Goal: Book appointment/travel/reservation

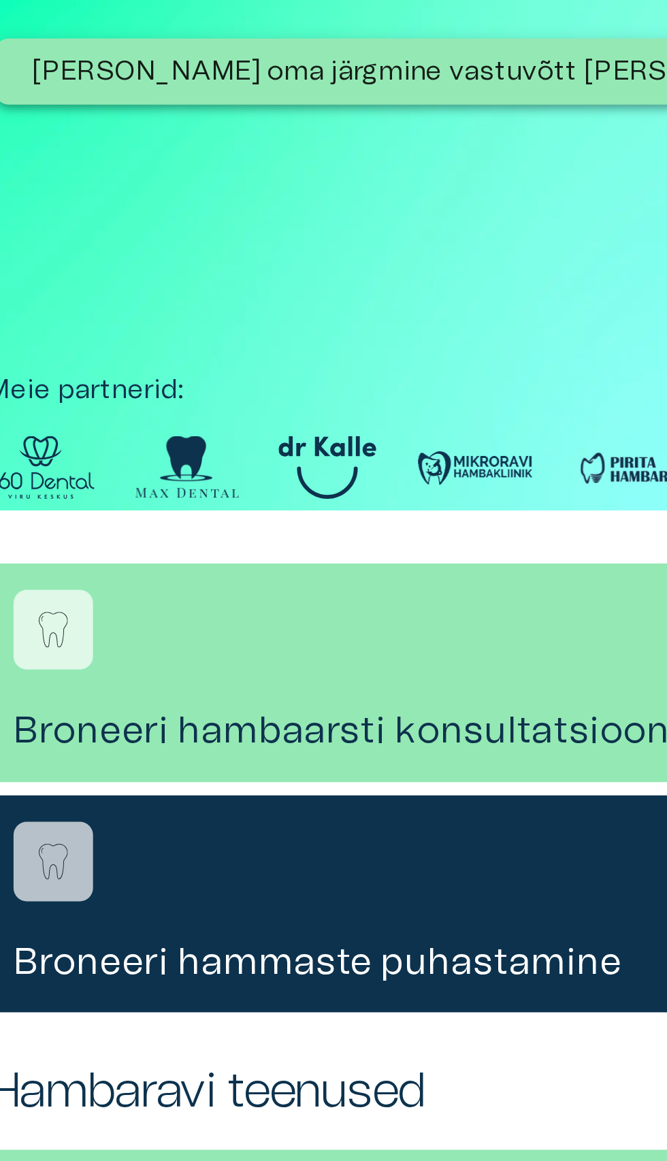
scroll to position [2, 0]
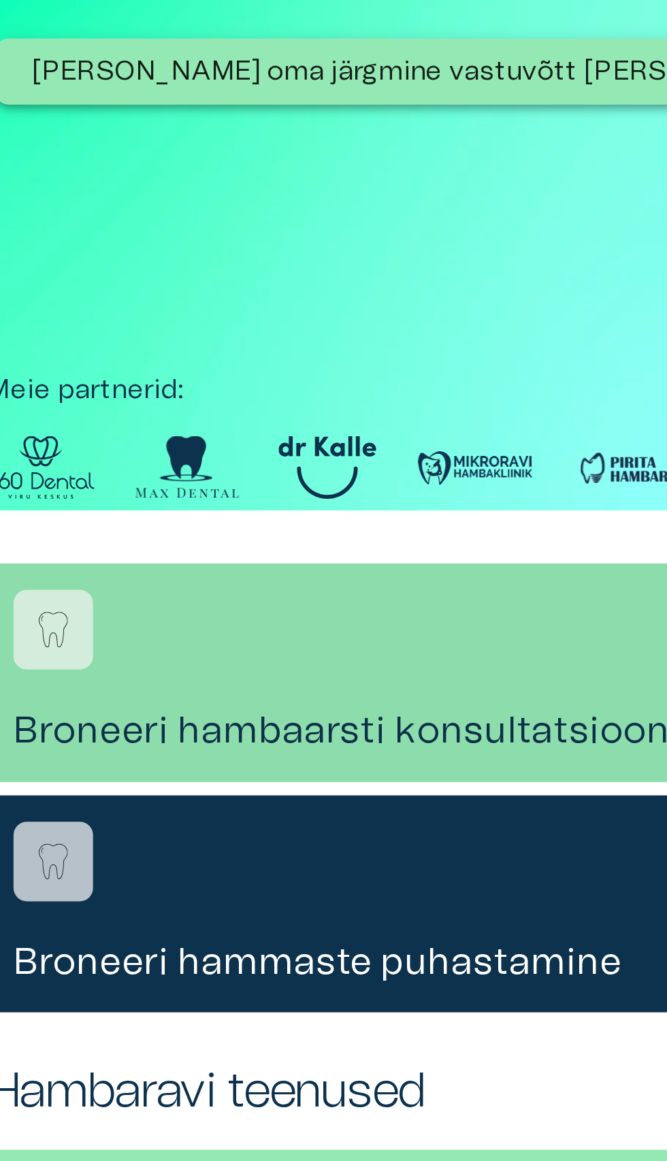
click at [43, 424] on img "Navigate to service booking" at bounding box center [38, 431] width 20 height 20
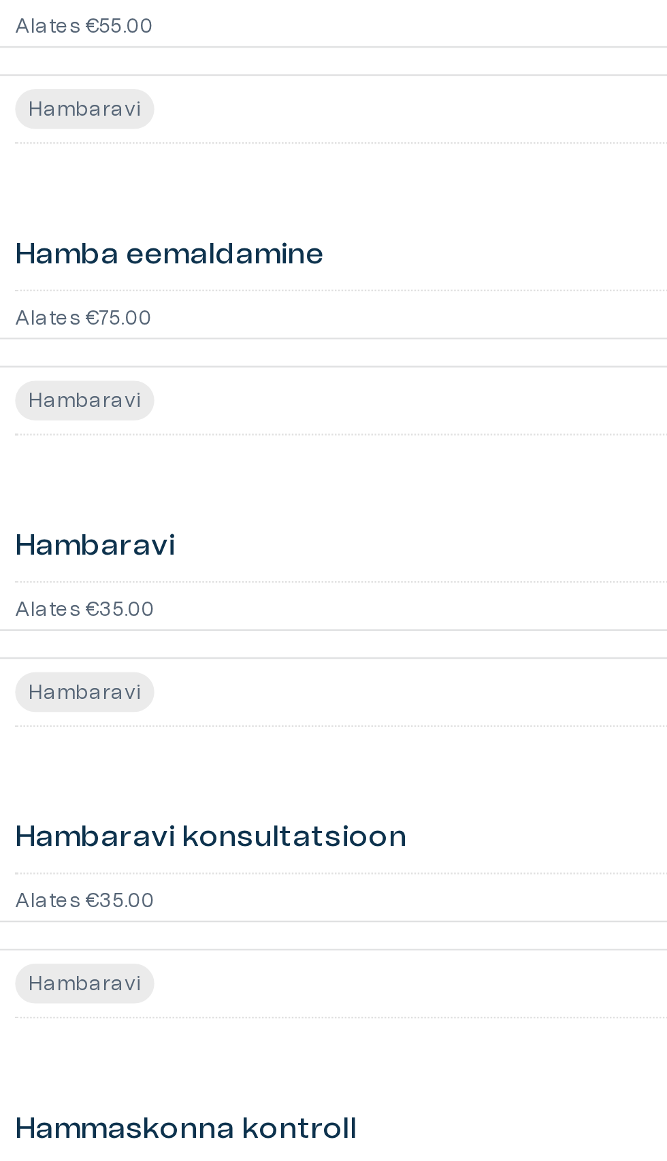
click at [60, 664] on h6 "Hambaravi" at bounding box center [54, 658] width 65 height 17
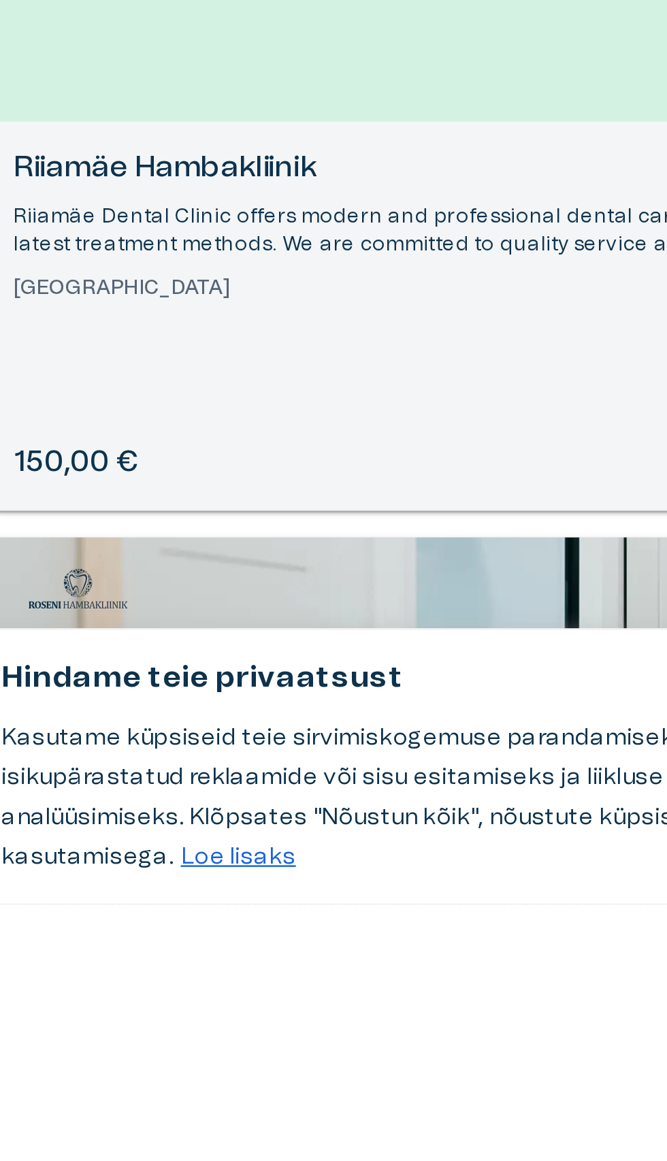
scroll to position [1731, 0]
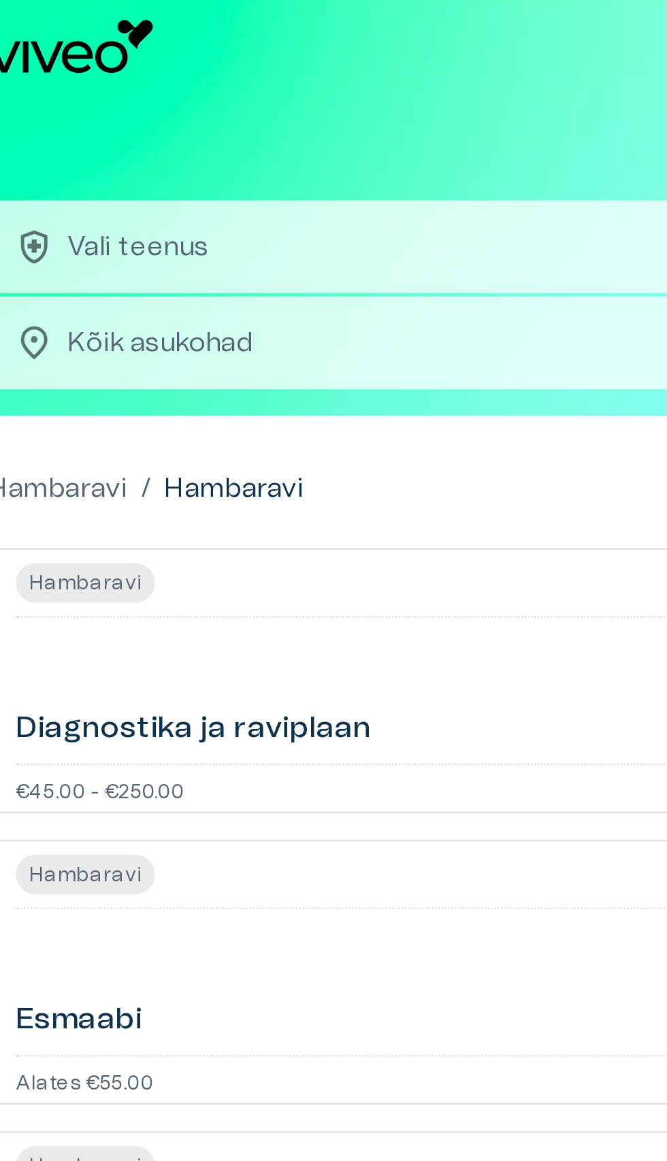
click at [65, 200] on p "Hambaravi" at bounding box center [39, 201] width 57 height 16
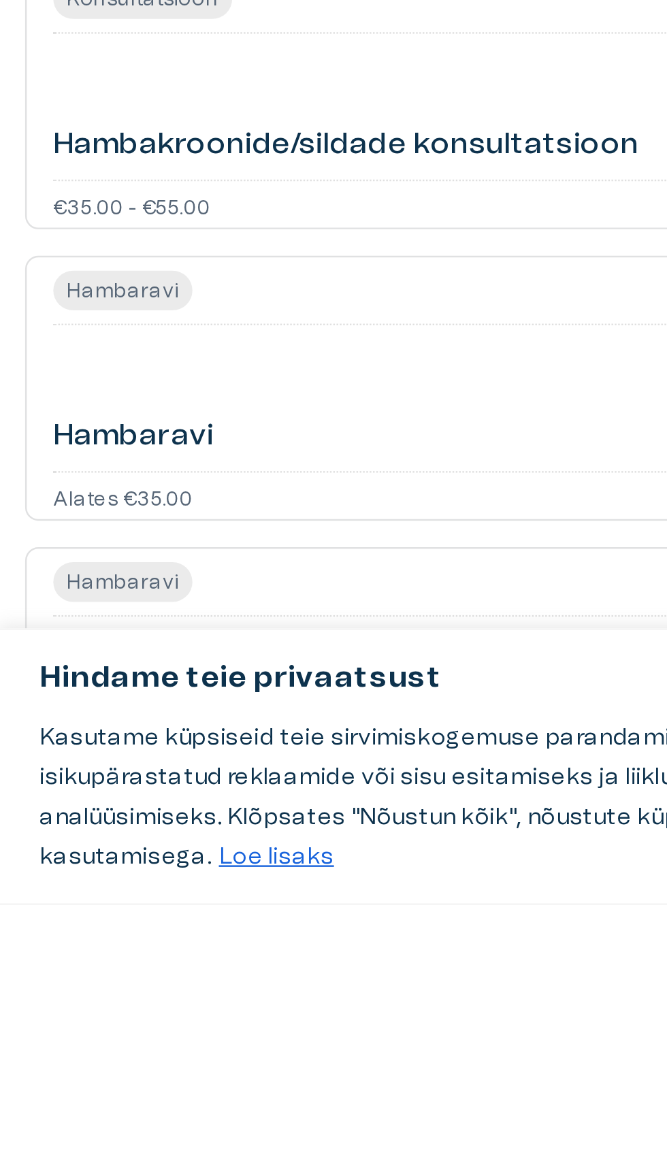
scroll to position [1969, 0]
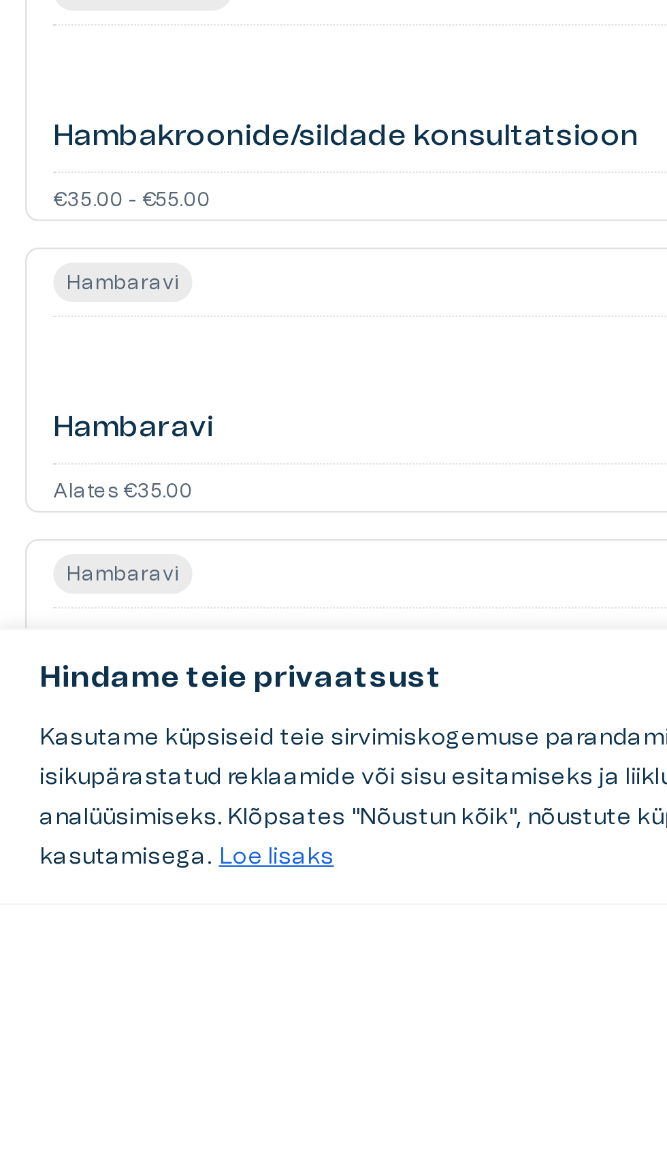
click at [51, 988] on p "Alates €35.00" at bounding box center [50, 989] width 57 height 8
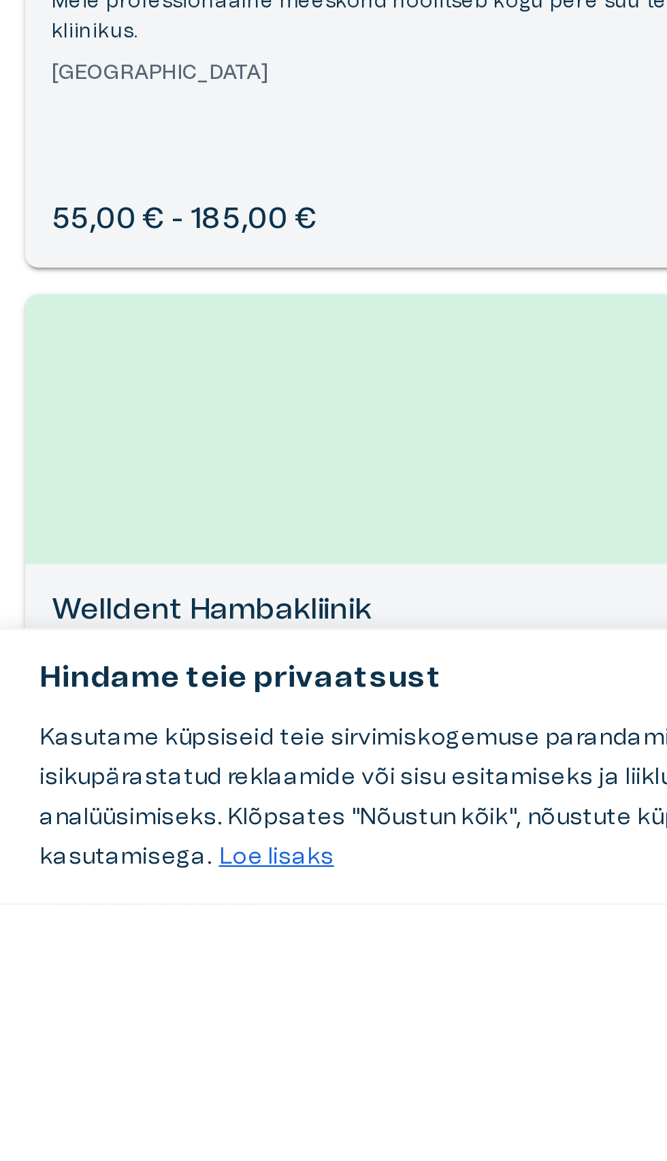
scroll to position [3299, 0]
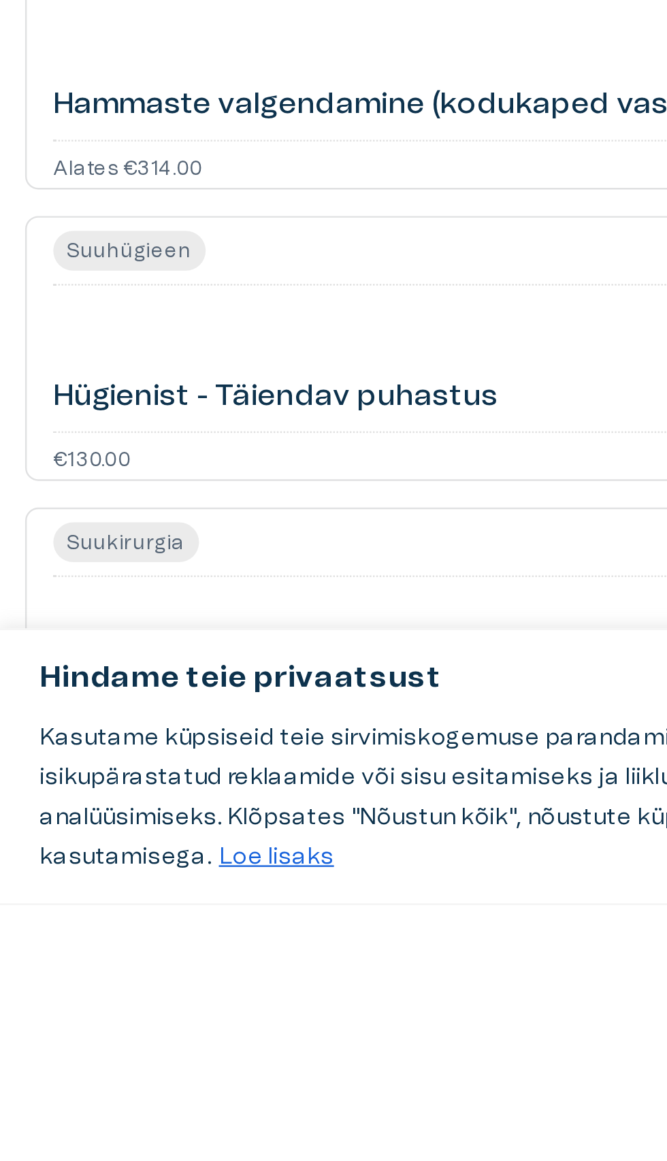
scroll to position [1969, 0]
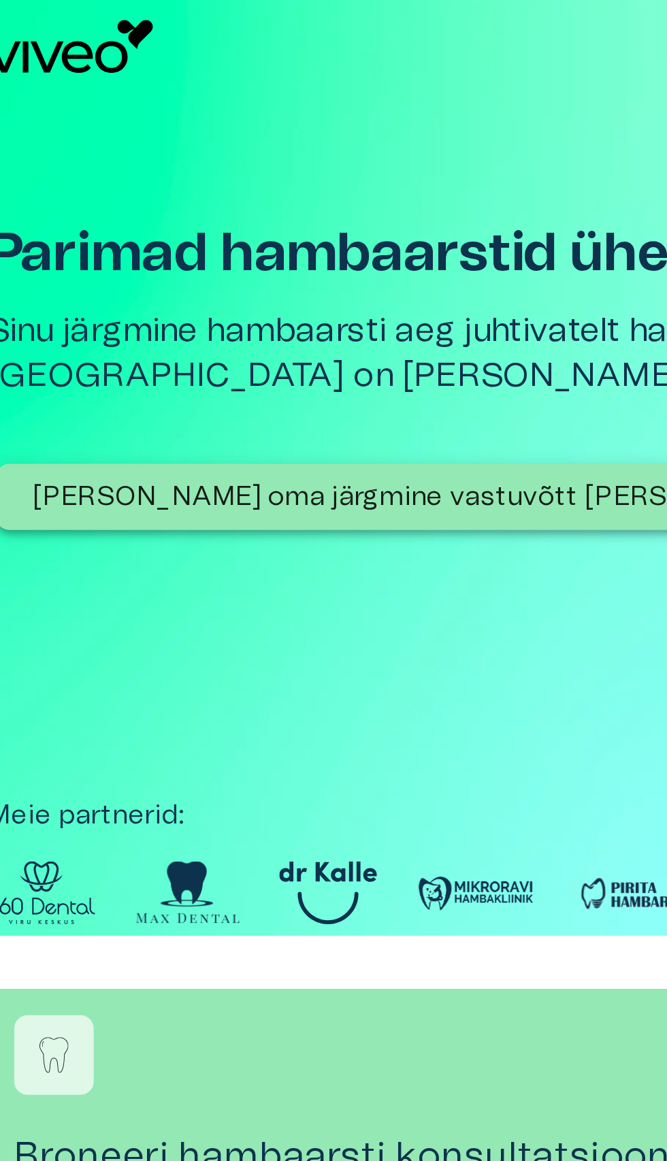
scroll to position [2, 0]
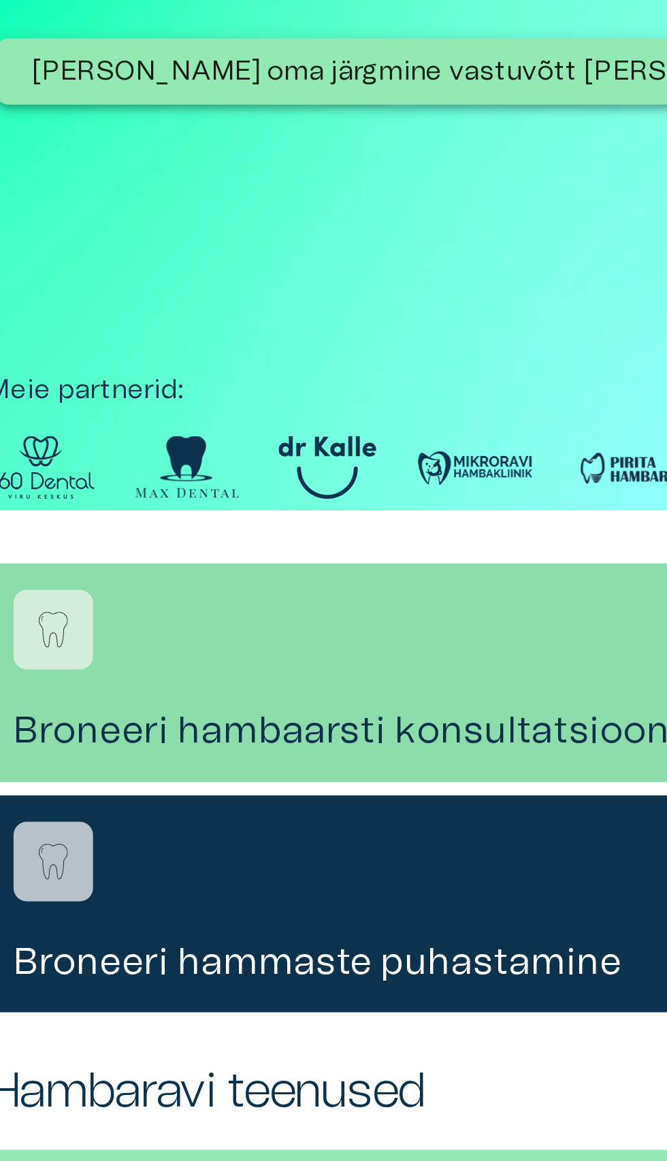
click at [169, 460] on div "Broneeri hambaarsti konsultatsioon" at bounding box center [333, 448] width 645 height 89
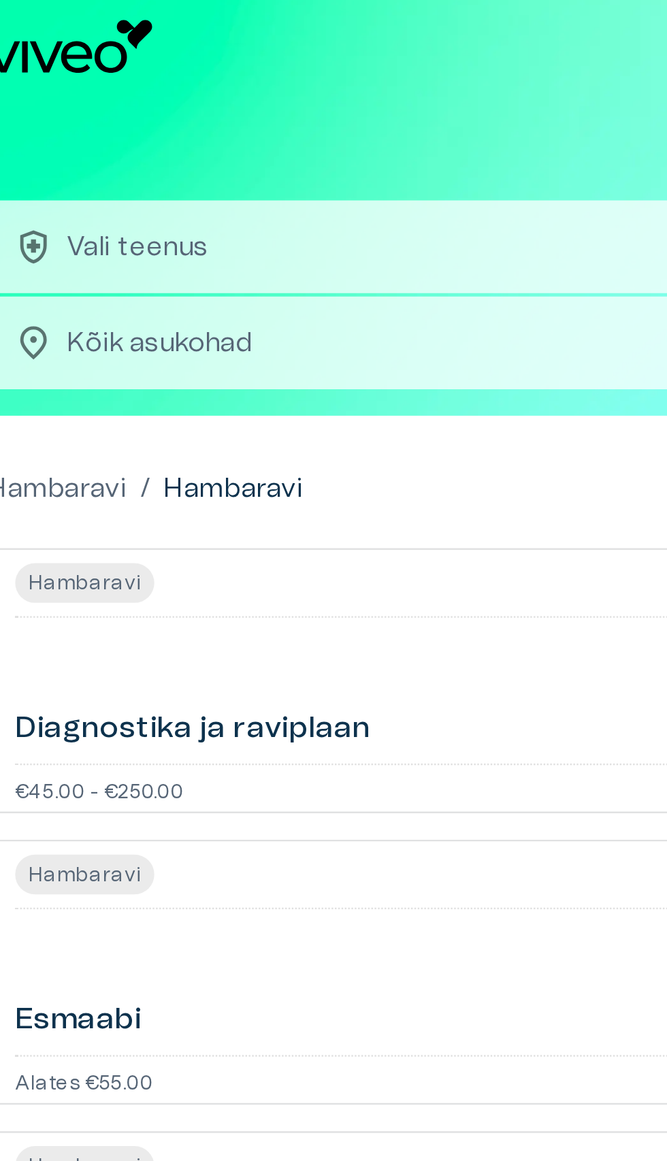
click at [151, 135] on body "Hindame teie privaatsust Kasutame küpsiseid teie sirvimiskogemuse parandamiseks…" at bounding box center [333, 580] width 667 height 1161
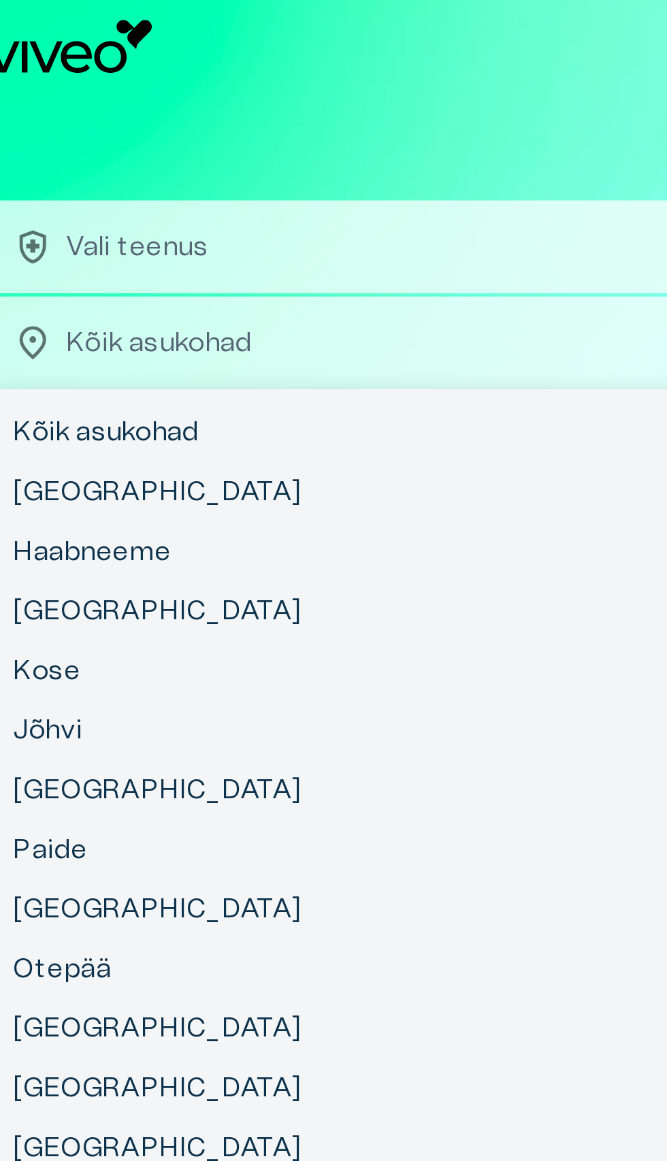
click at [42, 254] on li "[GEOGRAPHIC_DATA]" at bounding box center [333, 251] width 645 height 24
type input "**********"
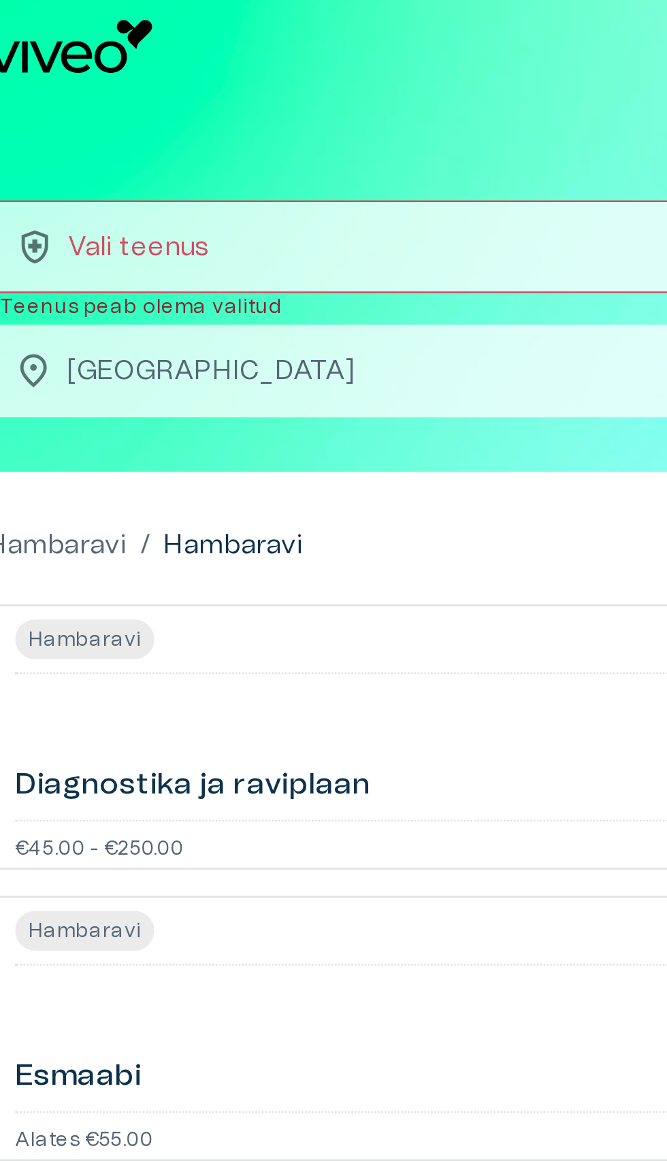
click at [169, 91] on button "health_and_safety Vali teenus chevron_right" at bounding box center [333, 101] width 645 height 38
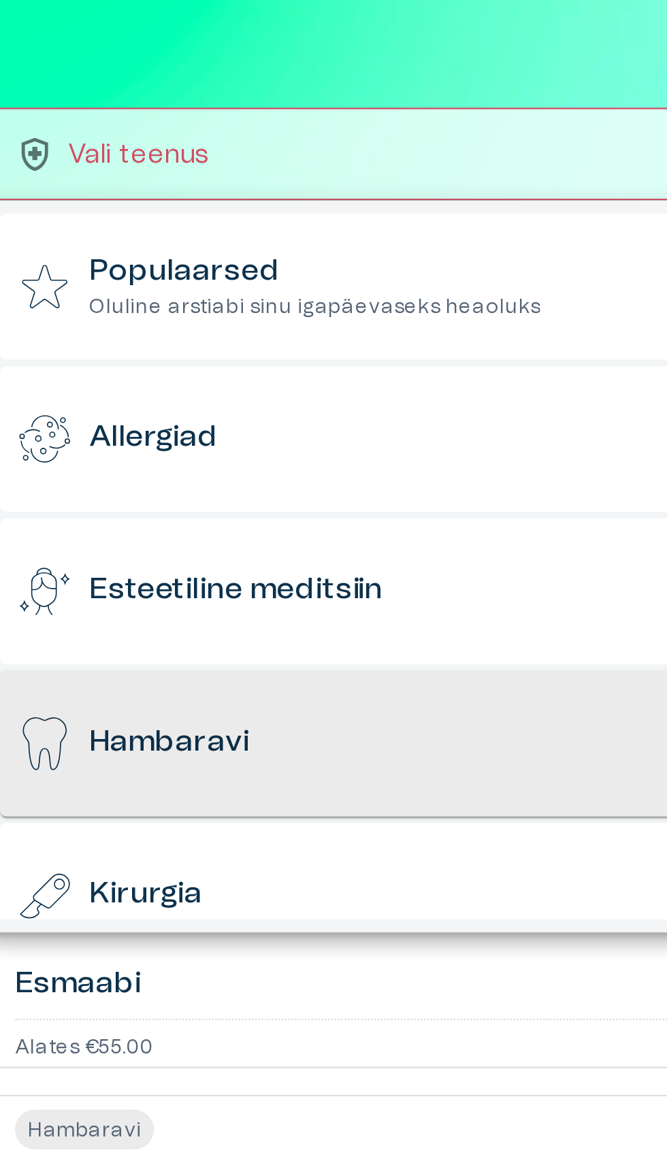
click at [188, 352] on div "Hambaravi" at bounding box center [331, 344] width 631 height 60
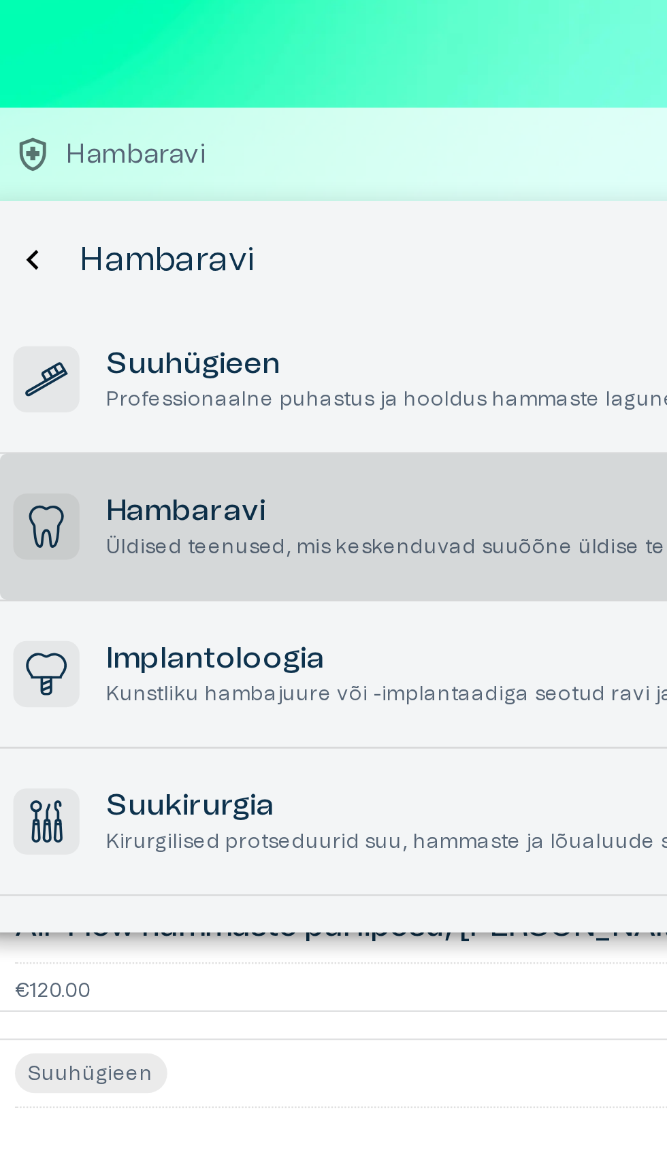
click at [180, 259] on p "Üldised teenused, mis keskenduvad suuõõne üldise tervise säilitamisele ja paran…" at bounding box center [250, 263] width 380 height 12
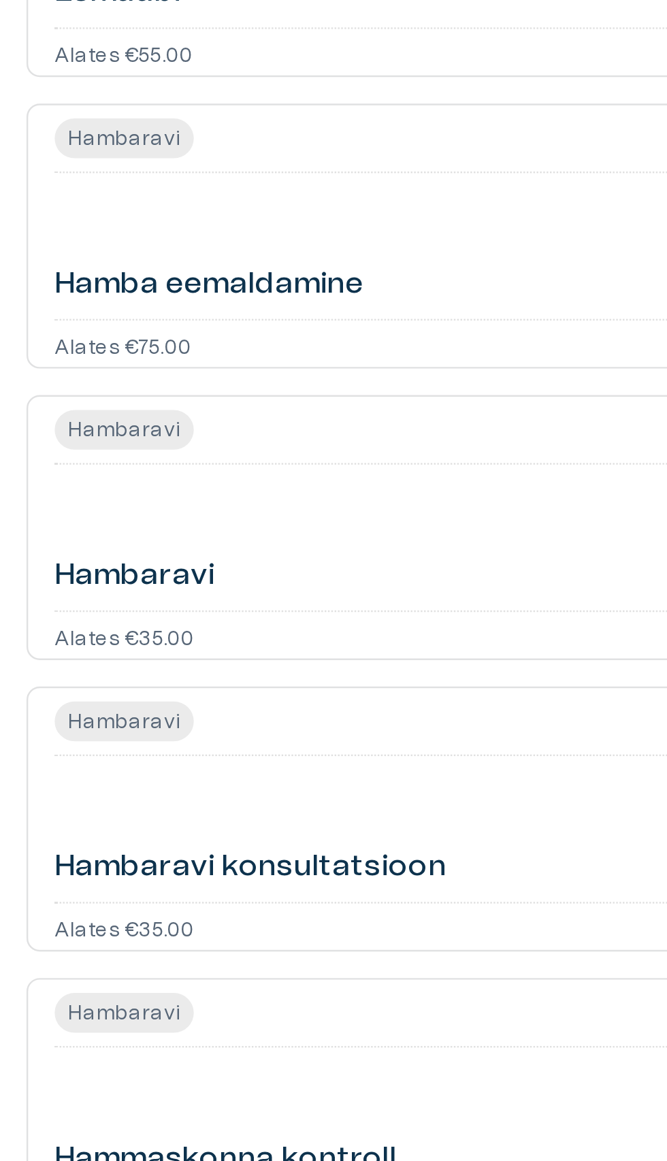
click at [46, 713] on span "Hambaravi" at bounding box center [50, 718] width 57 height 12
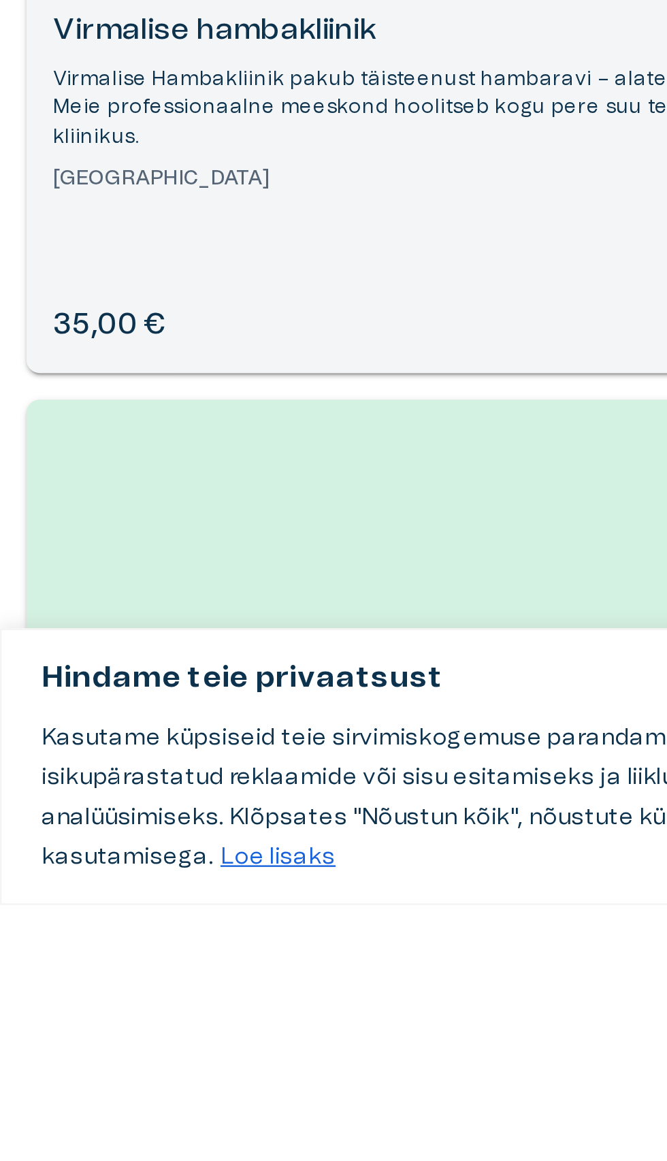
scroll to position [764, 0]
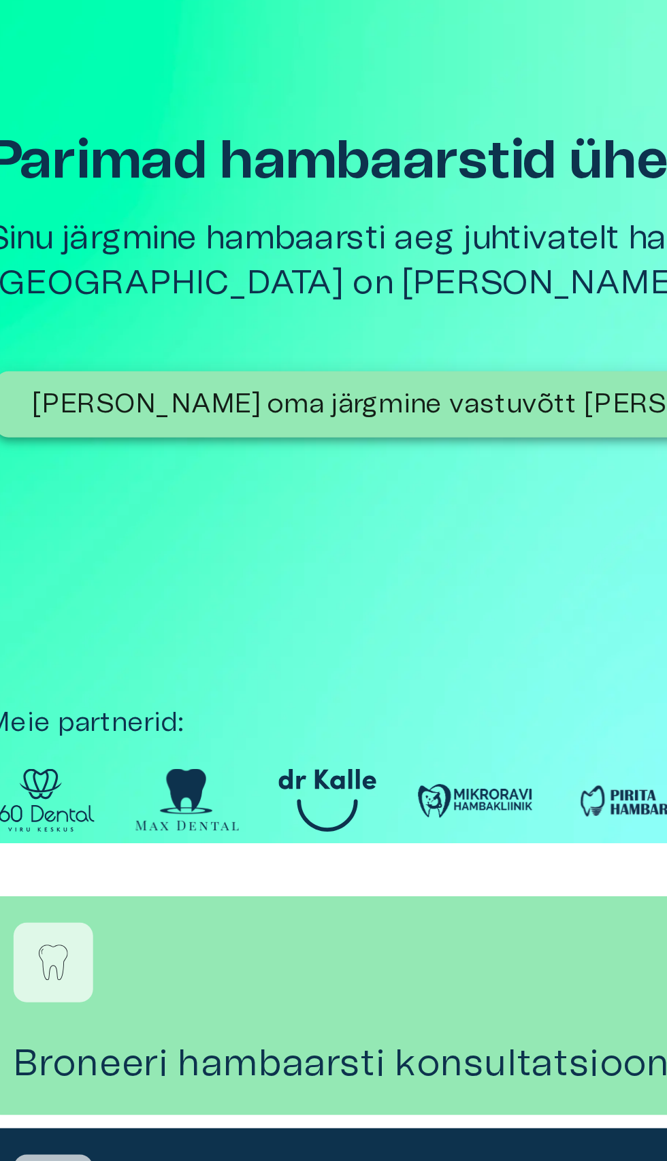
scroll to position [2, 0]
